Goal: Task Accomplishment & Management: Use online tool/utility

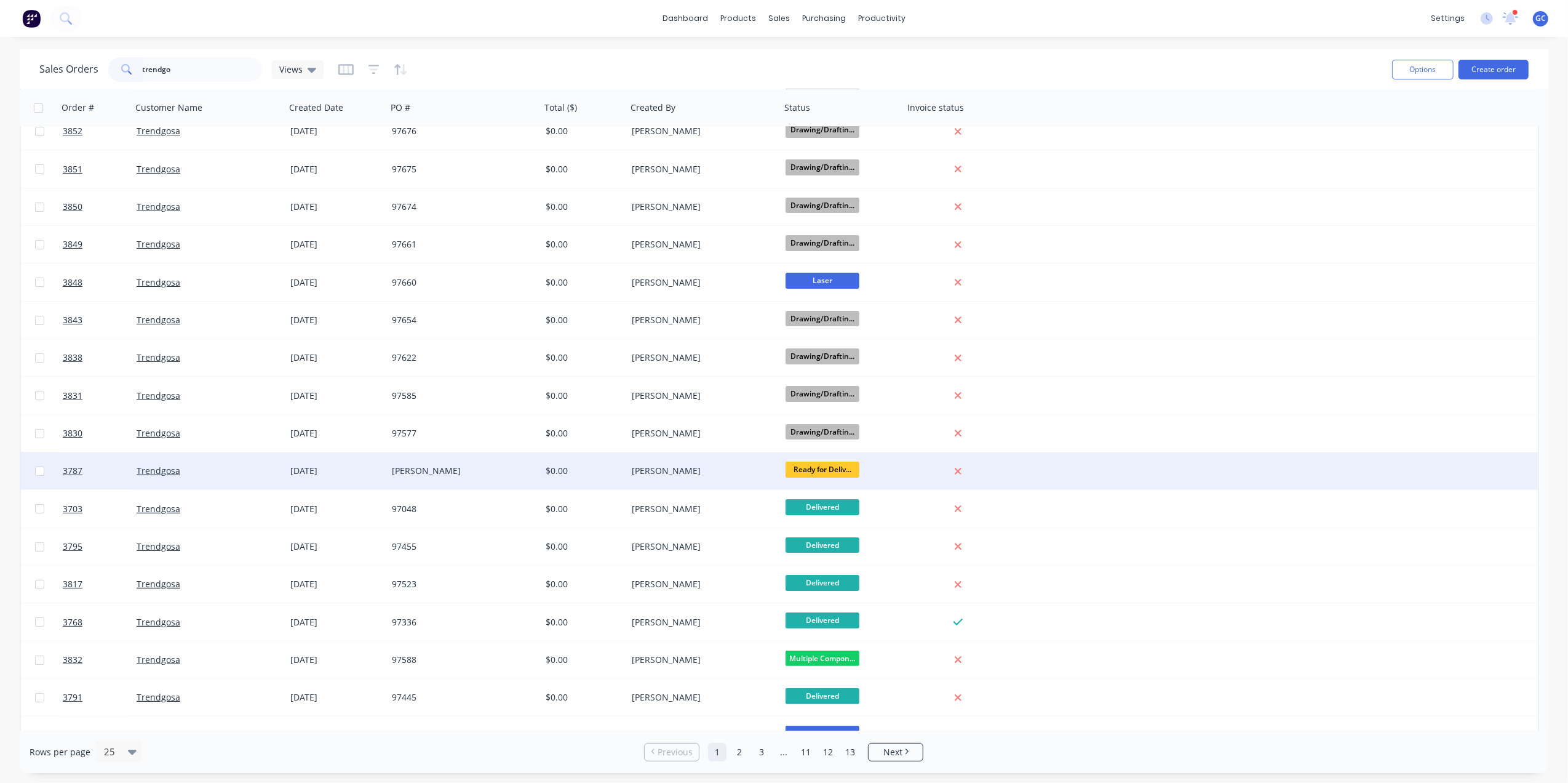
scroll to position [82, 0]
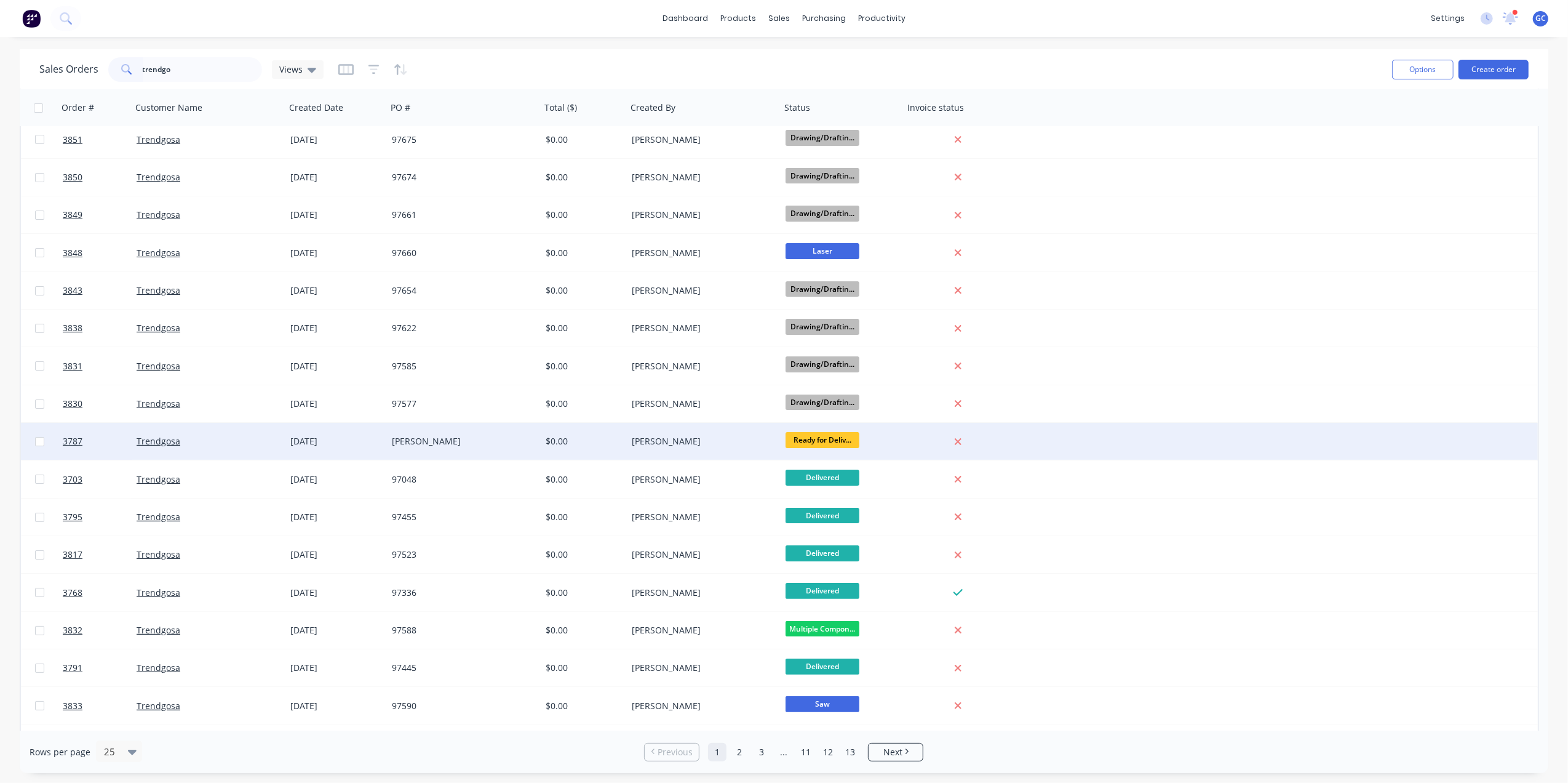
type input "trendgo"
click at [625, 438] on div "$0.00" at bounding box center [584, 441] width 86 height 37
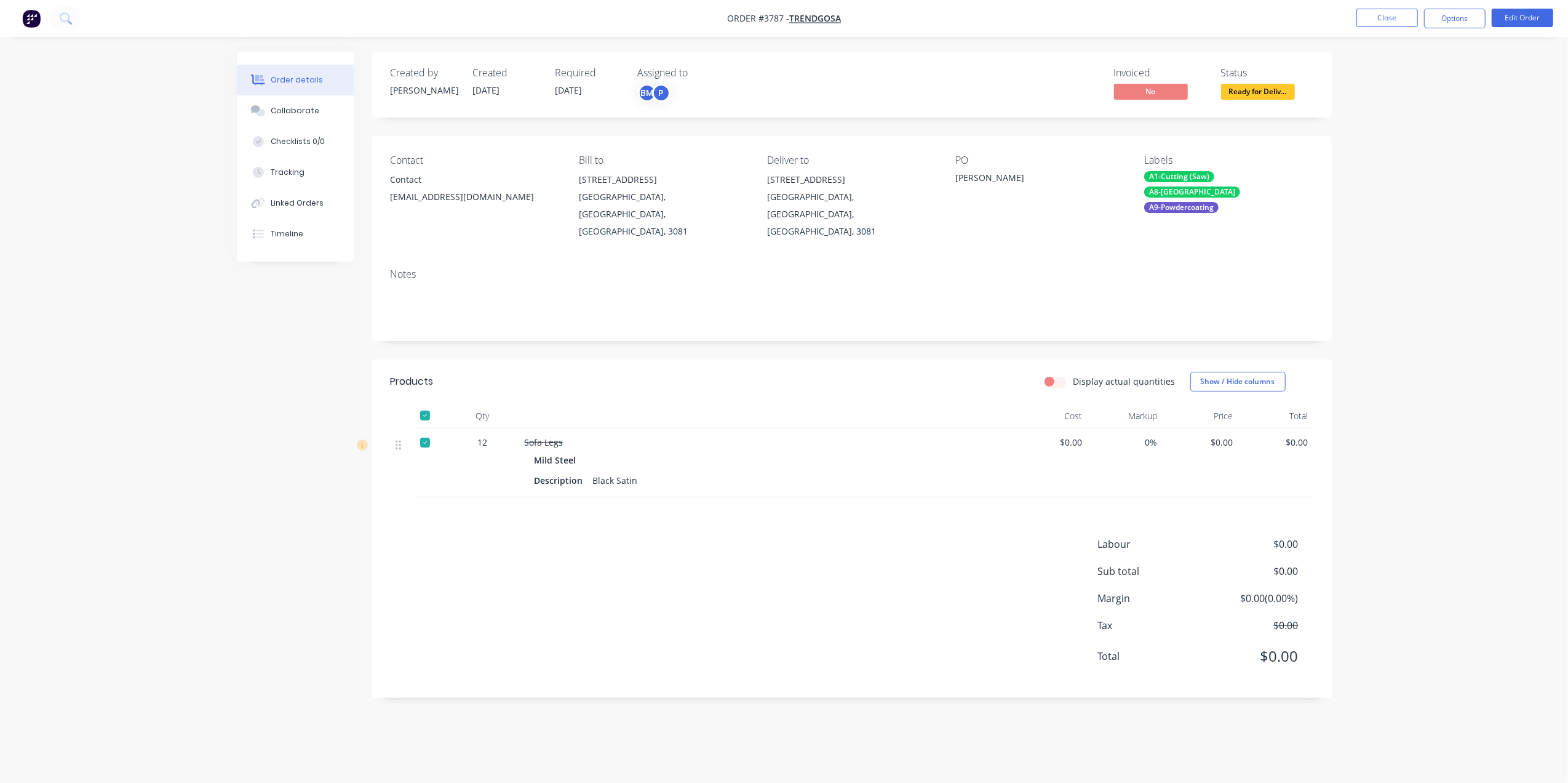
click at [1419, 9] on ul "Close Options Edit Order" at bounding box center [1454, 19] width 227 height 20
click at [1380, 21] on button "Close" at bounding box center [1387, 18] width 61 height 19
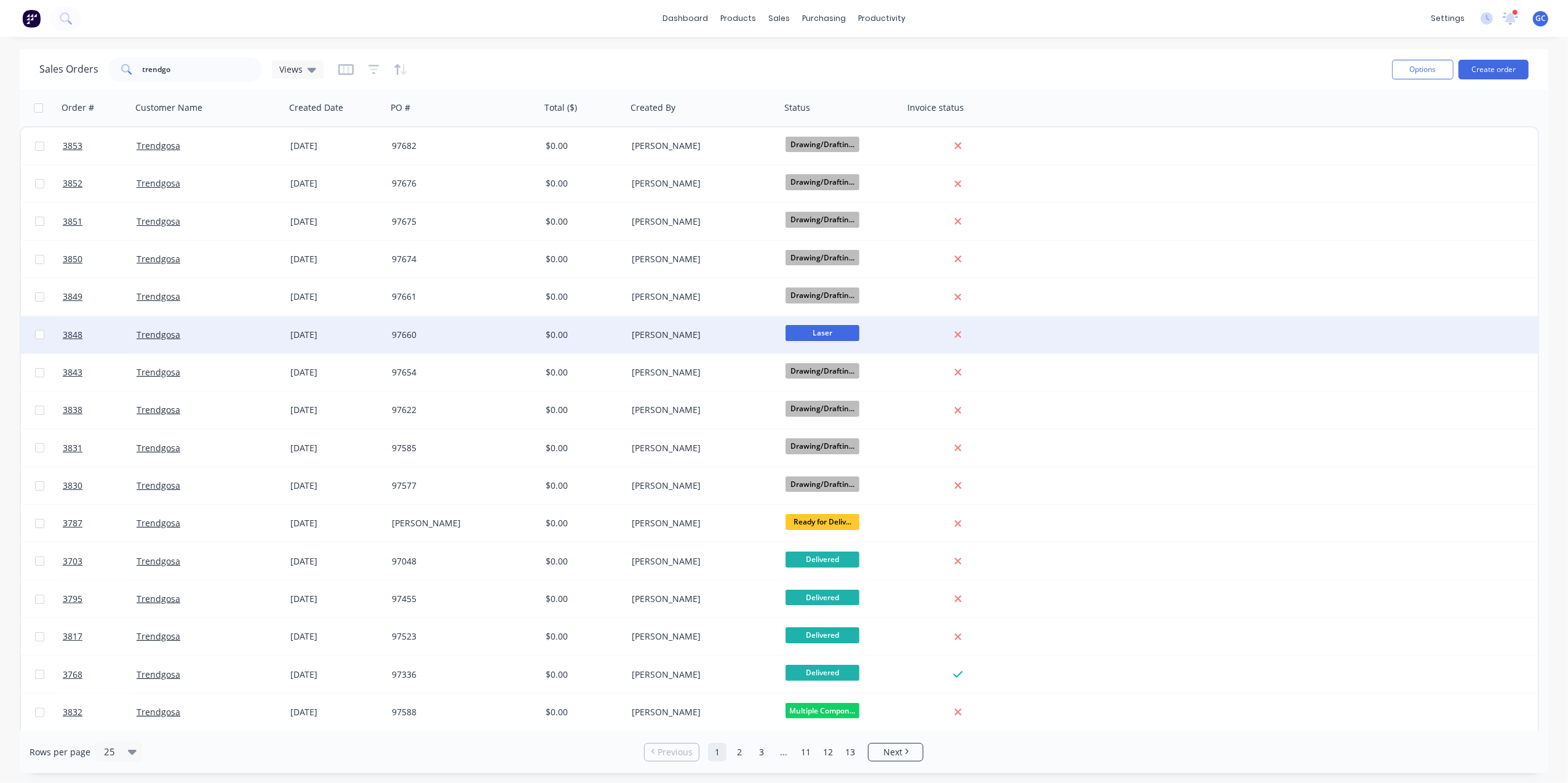
click at [715, 333] on div "[PERSON_NAME]" at bounding box center [700, 335] width 137 height 12
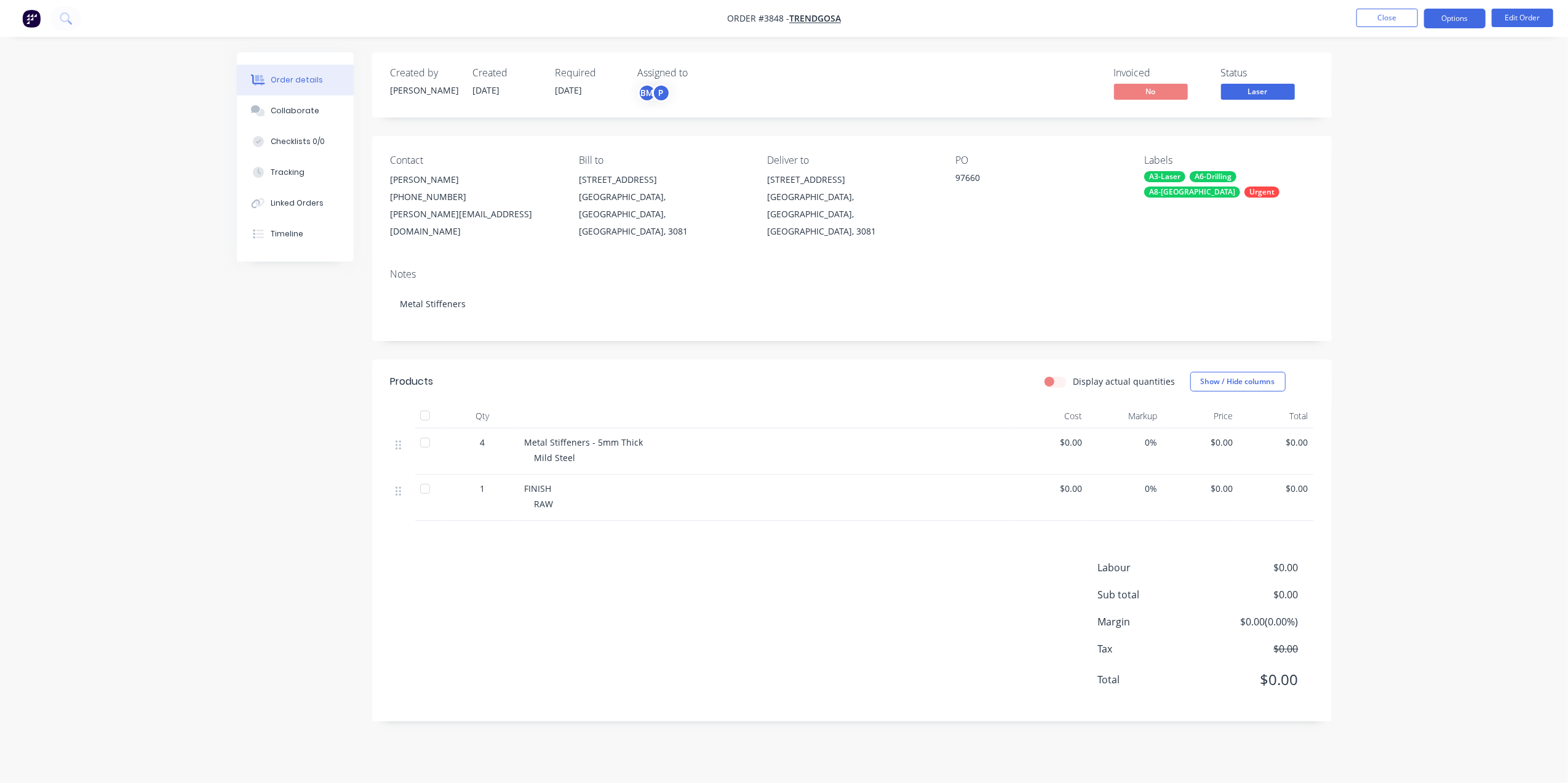
click at [1460, 16] on button "Options" at bounding box center [1454, 19] width 61 height 20
click at [1402, 165] on div "Delivery Docket" at bounding box center [1418, 173] width 113 height 18
click at [1400, 129] on div "Without pricing" at bounding box center [1418, 124] width 113 height 18
click at [1272, 95] on span "Laser" at bounding box center [1257, 92] width 74 height 16
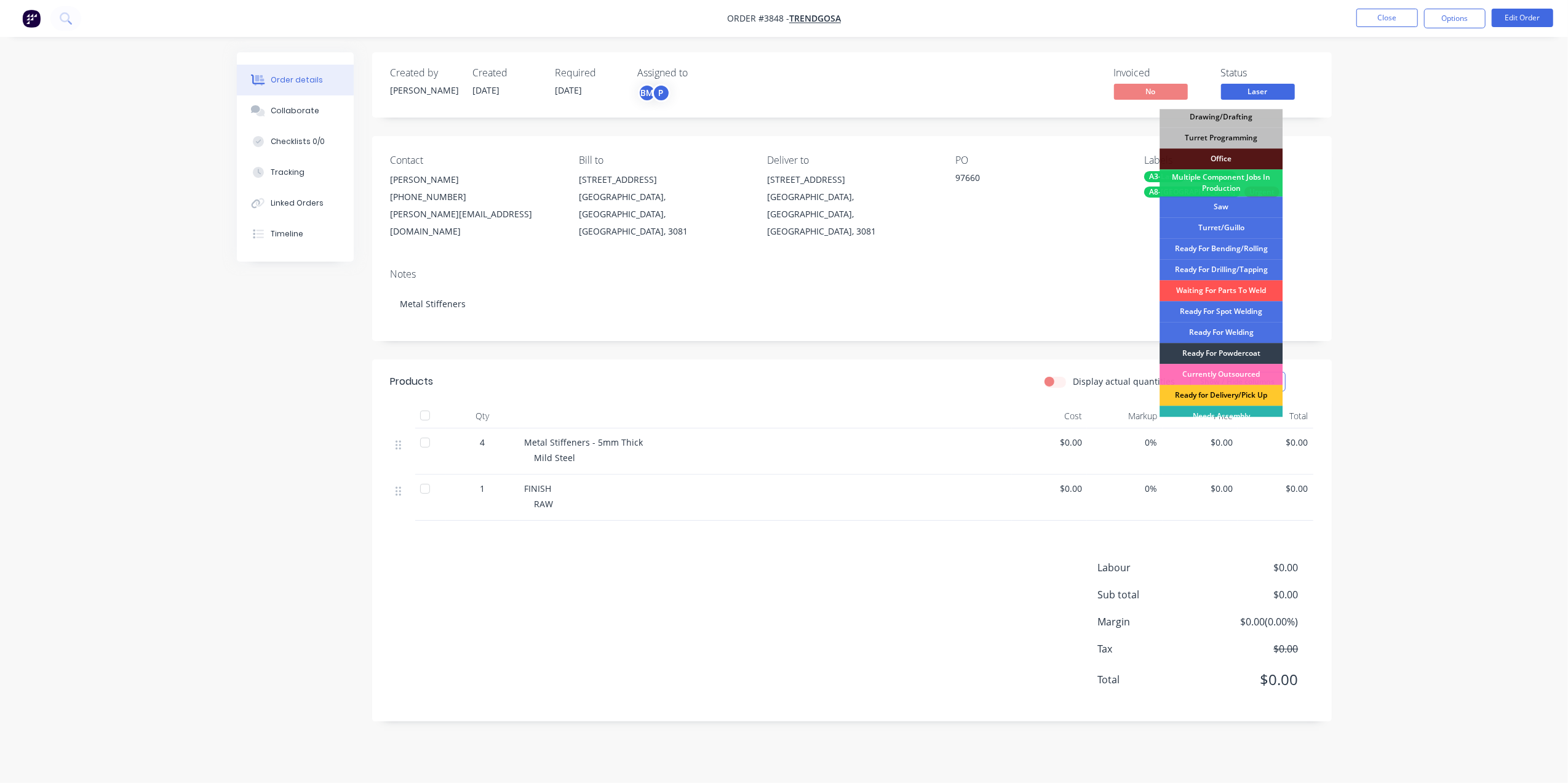
scroll to position [138, 0]
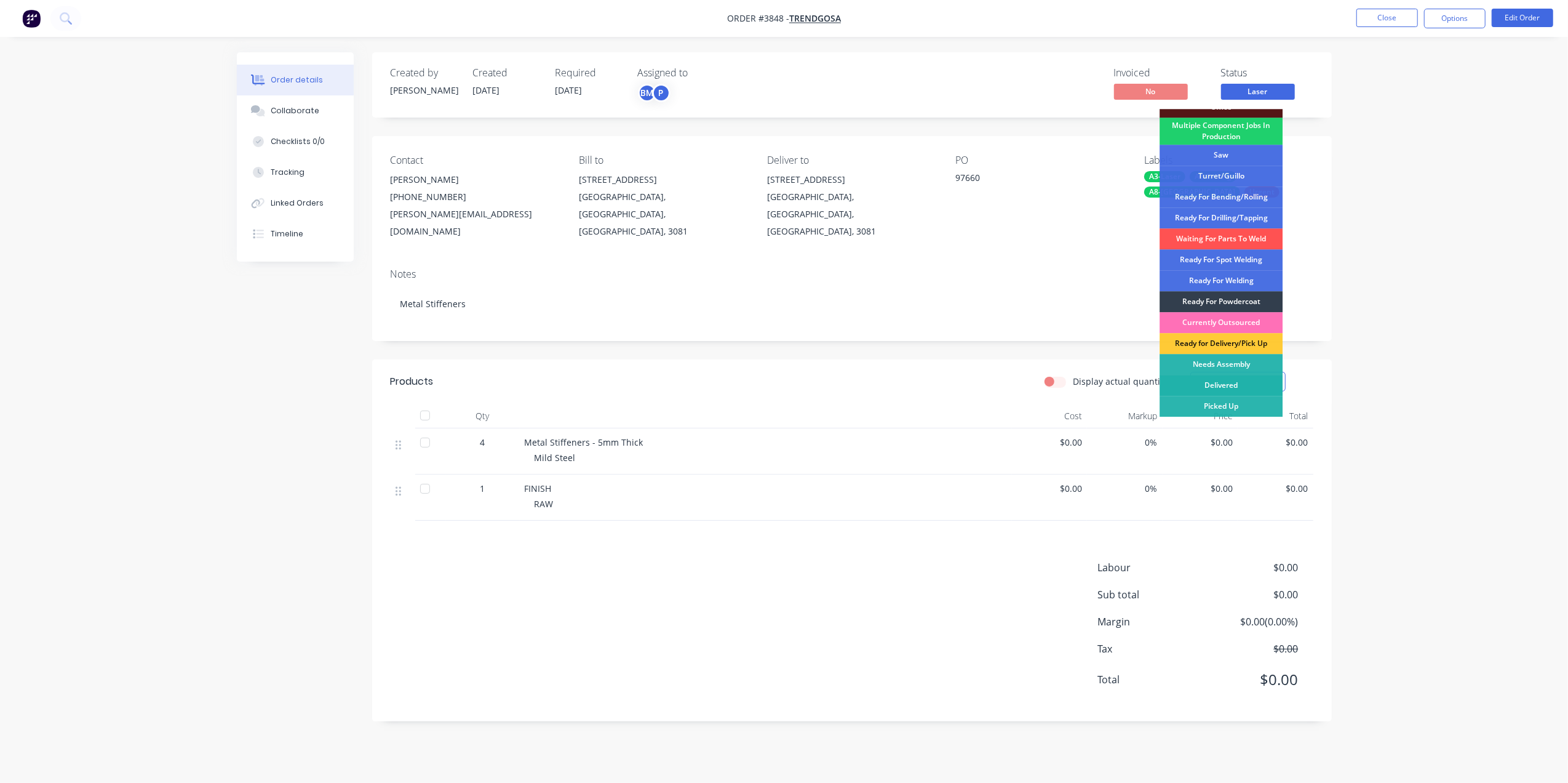
click at [1234, 380] on div "Delivered" at bounding box center [1221, 385] width 123 height 21
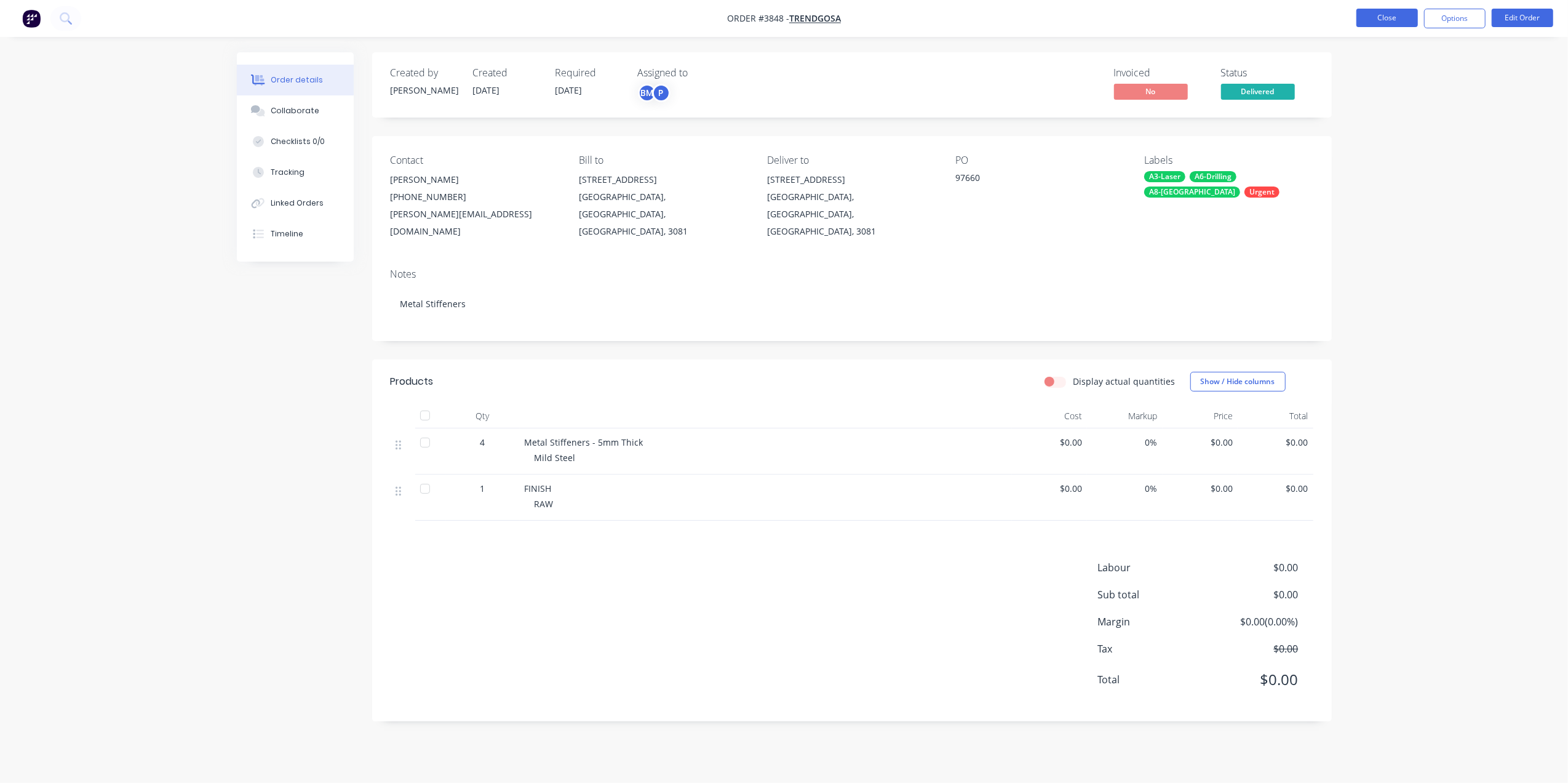
click at [1361, 18] on button "Close" at bounding box center [1387, 18] width 61 height 19
